Goal: Find specific page/section: Find specific page/section

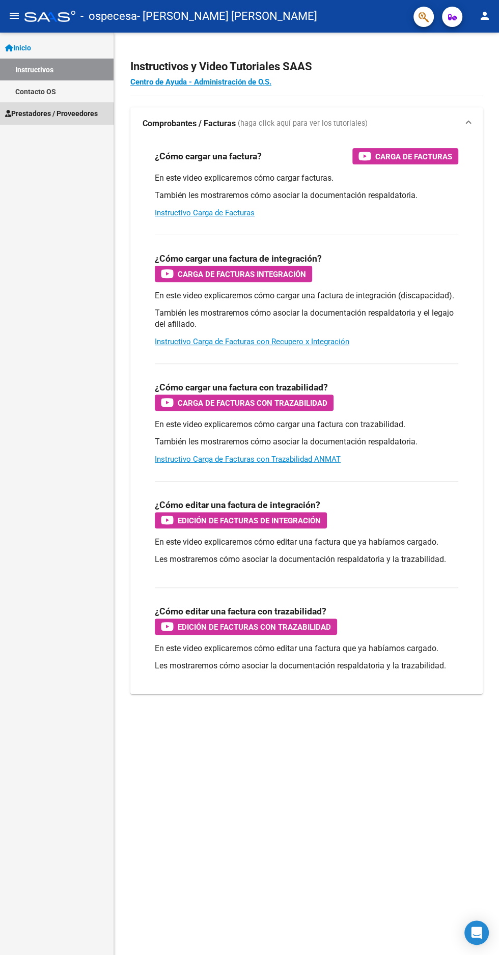
click at [51, 117] on span "Prestadores / Proveedores" at bounding box center [51, 113] width 93 height 11
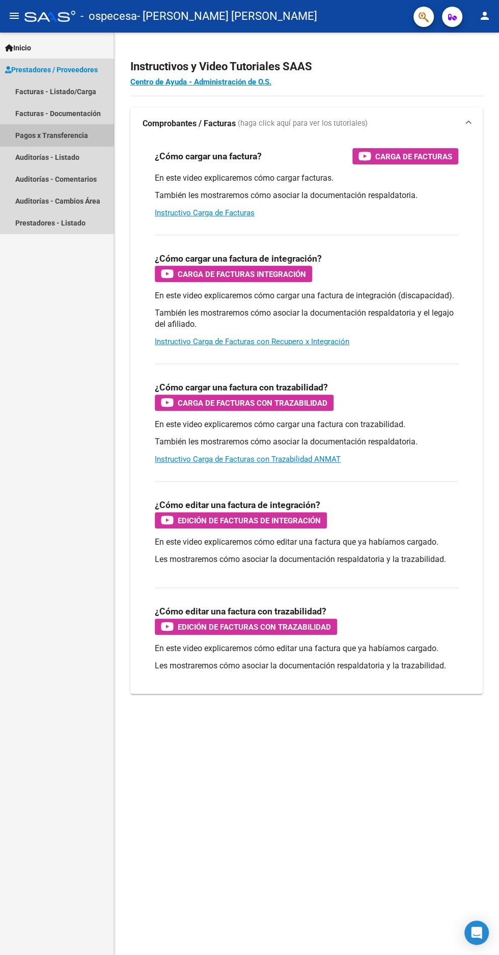
click at [44, 133] on link "Pagos x Transferencia" at bounding box center [57, 135] width 114 height 22
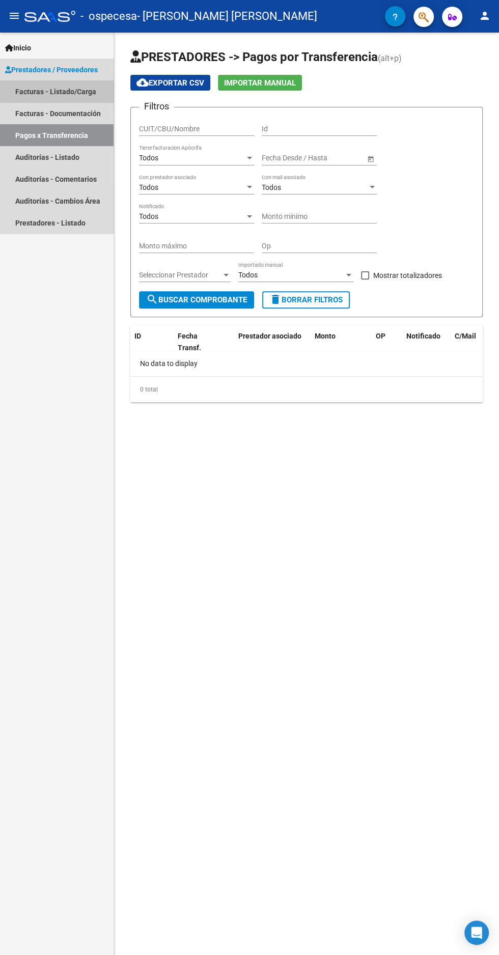
click at [61, 88] on link "Facturas - Listado/Carga" at bounding box center [57, 91] width 114 height 22
